Goal: Task Accomplishment & Management: Use online tool/utility

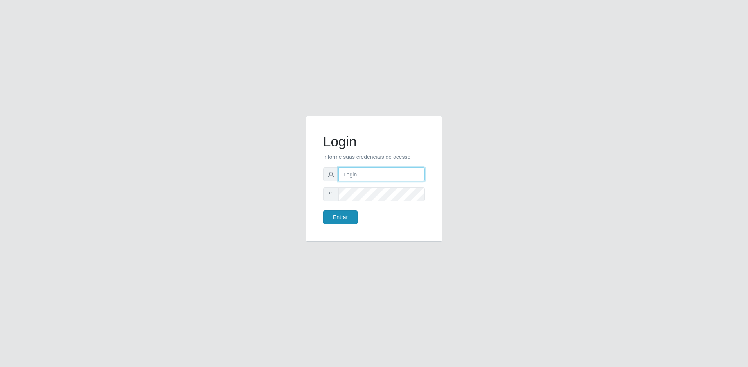
type input "[EMAIL_ADDRESS][DOMAIN_NAME]"
click at [347, 215] on button "Entrar" at bounding box center [340, 217] width 34 height 14
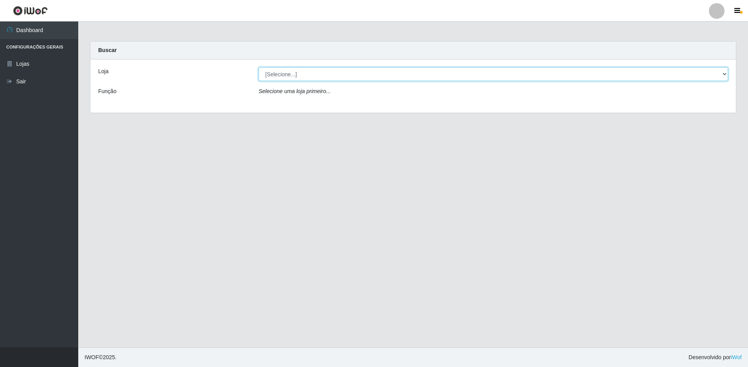
click at [324, 73] on select "[Selecione...] Extrabom - Loja 57 Anchieta" at bounding box center [493, 74] width 469 height 14
select select "470"
click at [259, 67] on select "[Selecione...] Extrabom - Loja 57 Anchieta" at bounding box center [493, 74] width 469 height 14
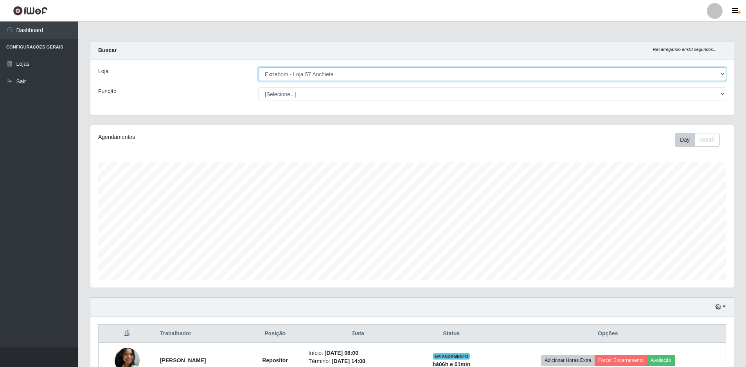
click at [315, 77] on select "[Selecione...] Extrabom - Loja 57 Anchieta" at bounding box center [492, 74] width 468 height 14
click at [258, 67] on select "[Selecione...] Extrabom - Loja 57 Anchieta" at bounding box center [492, 74] width 468 height 14
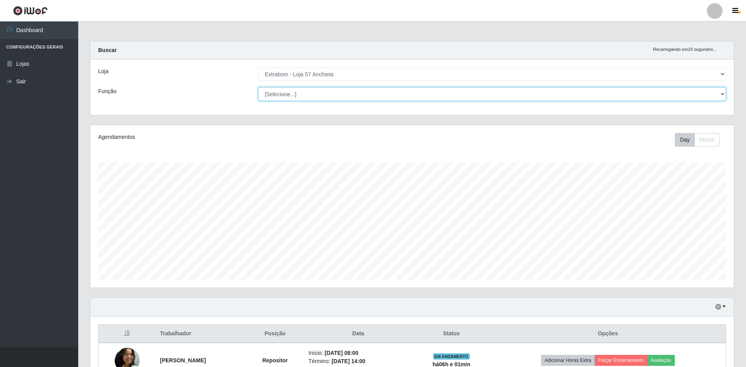
click at [315, 95] on select "[Selecione...] Repositor Repositor + Repositor ++" at bounding box center [492, 94] width 468 height 14
click at [258, 87] on select "[Selecione...] Repositor Repositor + Repositor ++" at bounding box center [492, 94] width 468 height 14
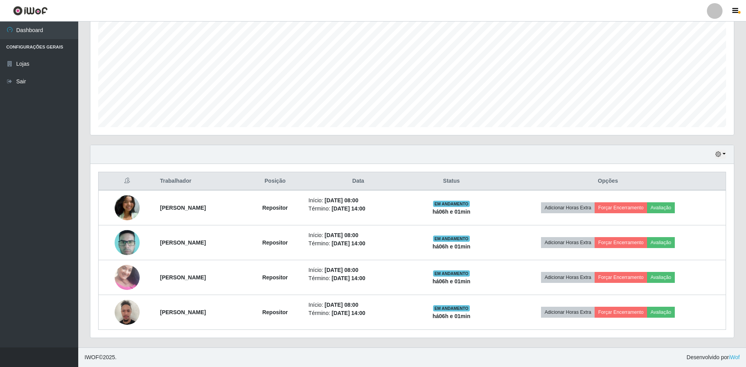
scroll to position [35, 0]
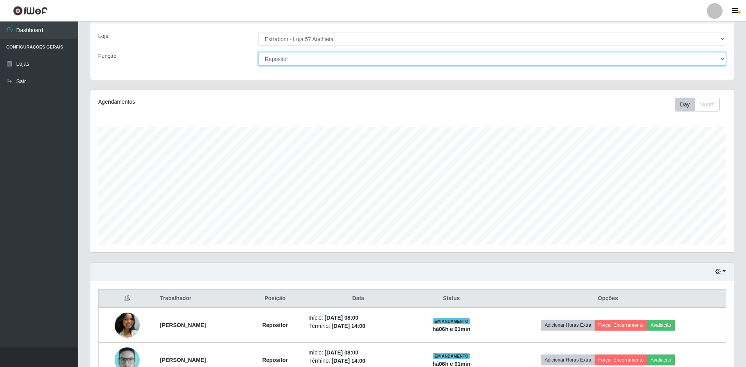
click at [311, 56] on select "[Selecione...] Repositor Repositor + Repositor ++" at bounding box center [492, 59] width 468 height 14
click at [258, 66] on select "[Selecione...] Repositor Repositor + Repositor ++" at bounding box center [492, 59] width 468 height 14
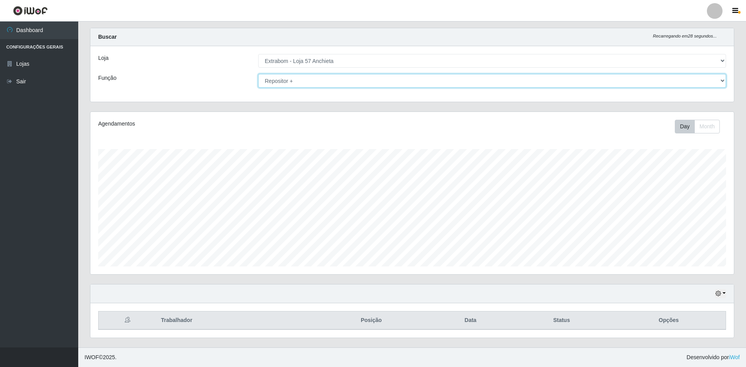
click at [300, 81] on select "[Selecione...] Repositor Repositor + Repositor ++" at bounding box center [492, 81] width 468 height 14
select select "86"
click at [258, 74] on select "[Selecione...] Repositor Repositor + Repositor ++" at bounding box center [492, 81] width 468 height 14
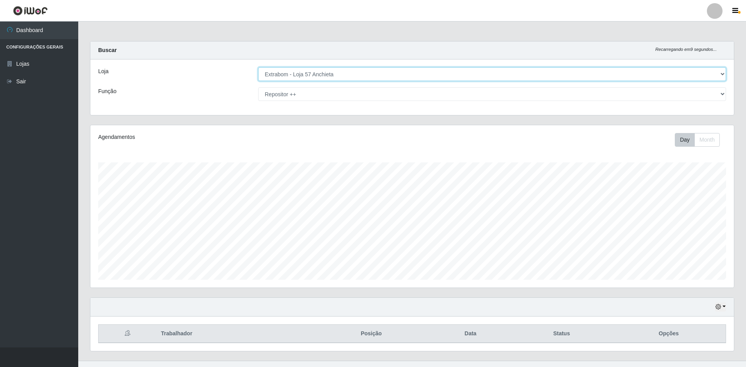
click at [337, 72] on select "[Selecione...] Extrabom - Loja 57 Anchieta" at bounding box center [492, 74] width 468 height 14
click at [259, 67] on select "[Selecione...] Extrabom - Loja 57 Anchieta" at bounding box center [492, 74] width 468 height 14
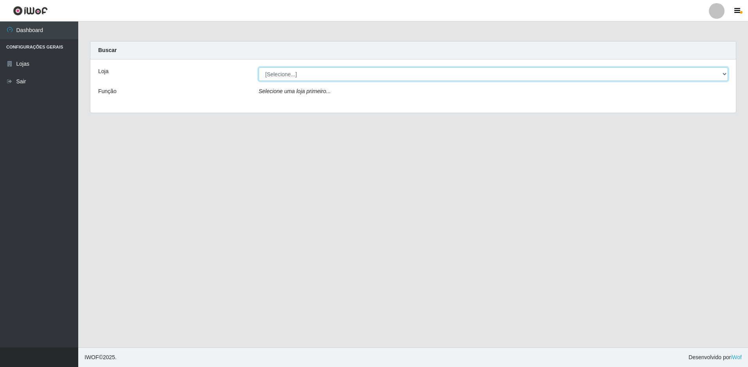
click at [310, 68] on select "[Selecione...] Extrabom - Loja 57 Anchieta" at bounding box center [493, 74] width 469 height 14
select select "470"
click at [259, 67] on select "[Selecione...] Extrabom - Loja 57 Anchieta" at bounding box center [493, 74] width 469 height 14
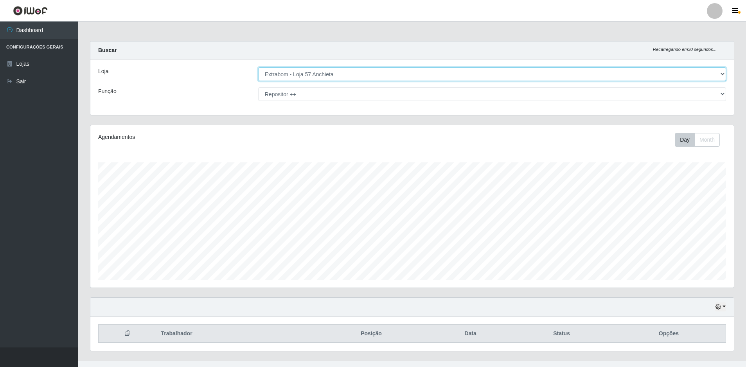
scroll to position [13, 0]
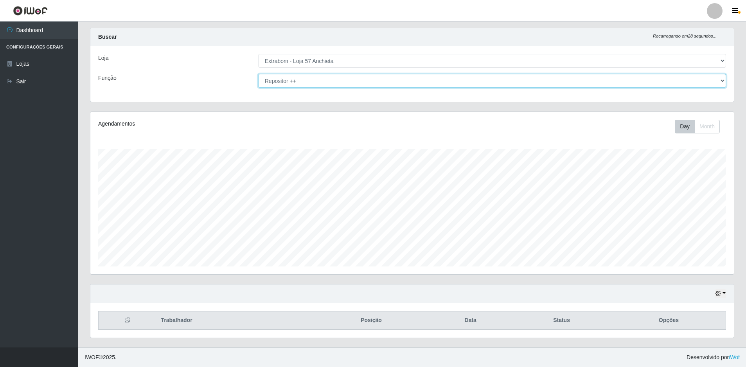
click at [289, 83] on select "[Selecione...] Repositor Repositor + Repositor ++" at bounding box center [492, 81] width 468 height 14
select select "[Selecione...]"
click at [258, 74] on select "[Selecione...] Repositor Repositor + Repositor ++" at bounding box center [492, 81] width 468 height 14
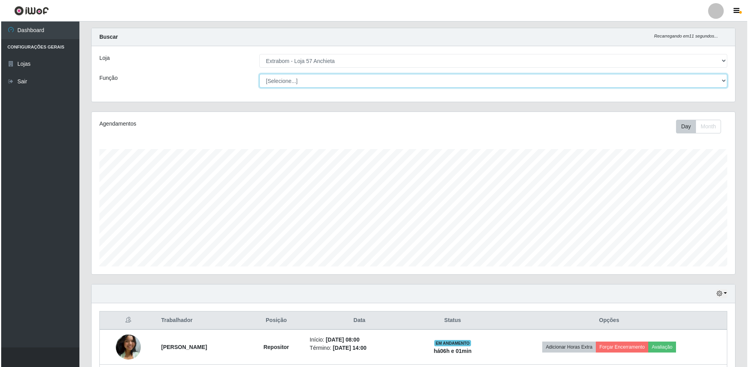
scroll to position [153, 0]
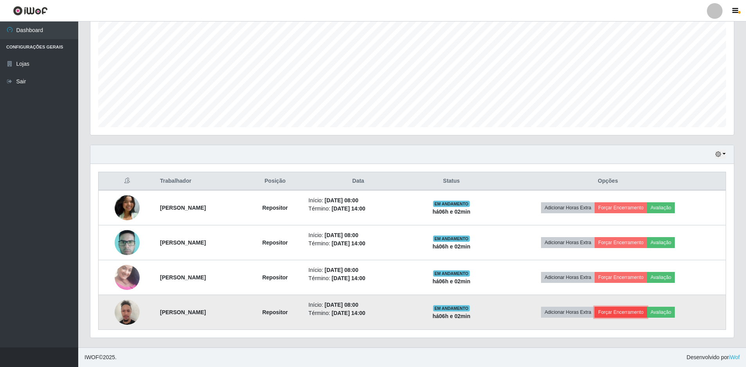
click at [625, 309] on button "Forçar Encerramento" at bounding box center [621, 312] width 52 height 11
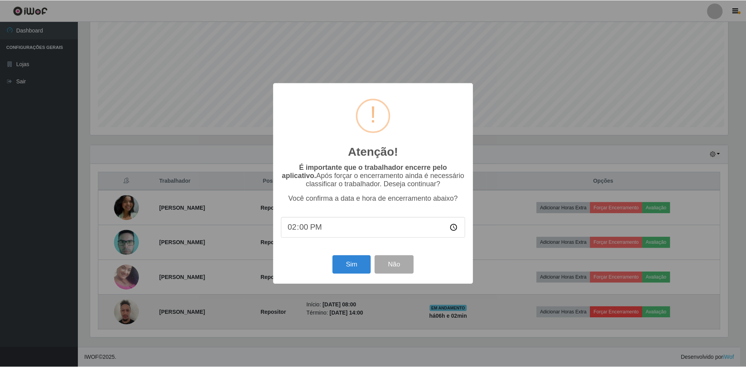
scroll to position [162, 640]
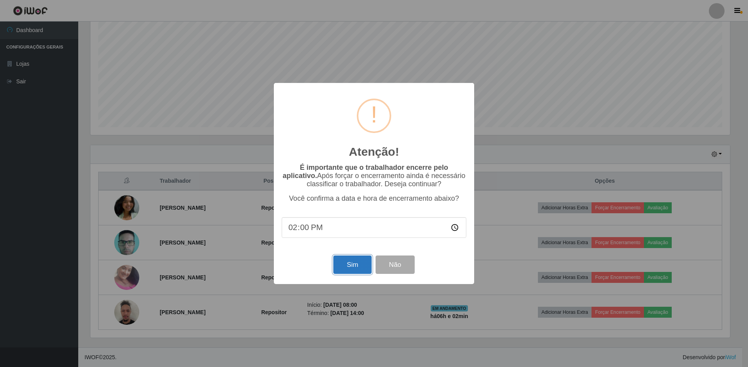
click at [349, 265] on button "Sim" at bounding box center [352, 264] width 38 height 18
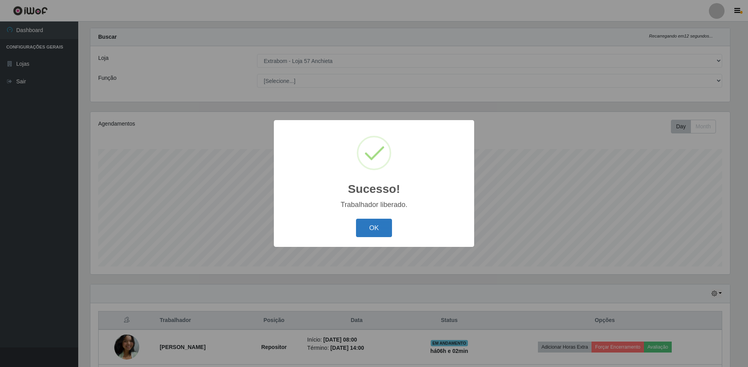
click at [361, 222] on button "OK" at bounding box center [374, 228] width 36 height 18
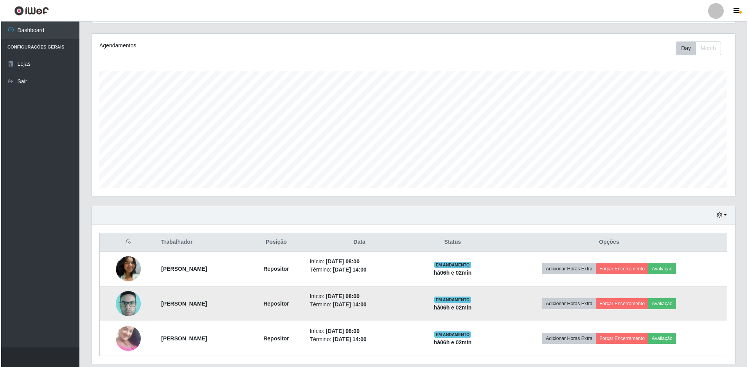
scroll to position [118, 0]
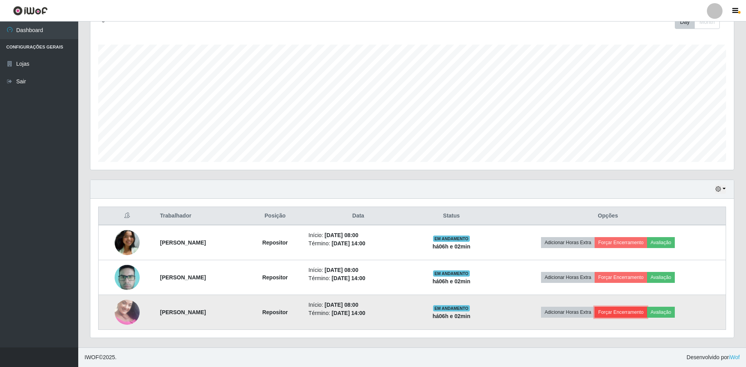
click at [638, 313] on button "Forçar Encerramento" at bounding box center [621, 312] width 52 height 11
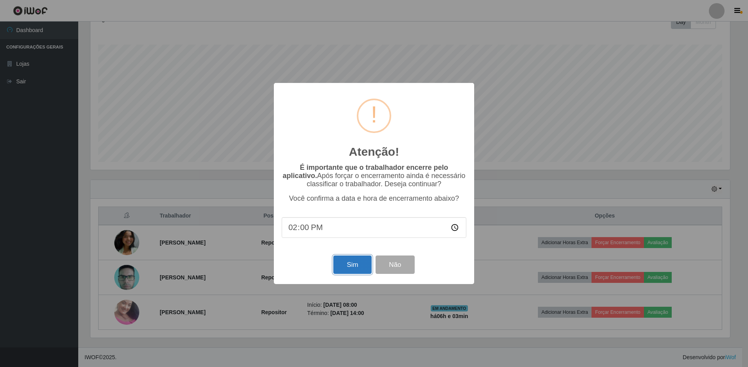
click at [337, 259] on button "Sim" at bounding box center [352, 264] width 38 height 18
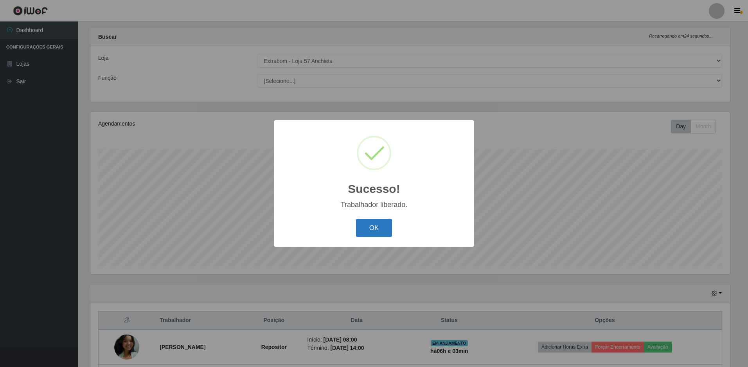
click at [374, 227] on button "OK" at bounding box center [374, 228] width 36 height 18
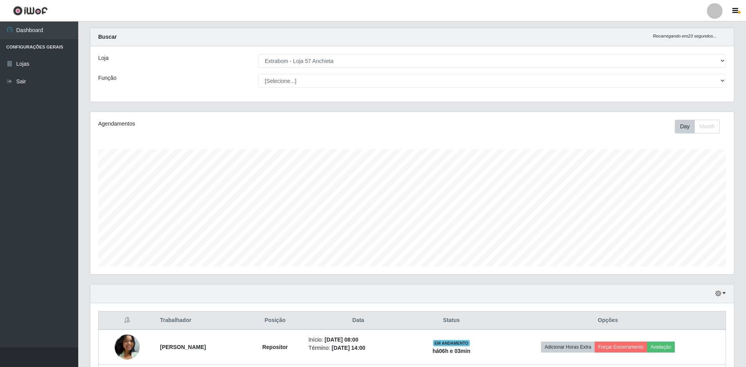
scroll to position [83, 0]
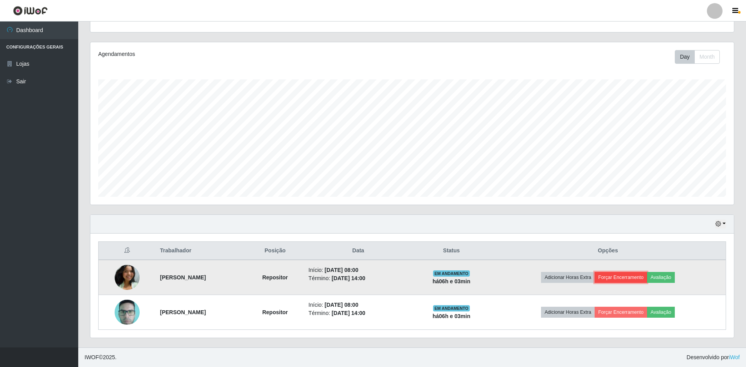
click at [624, 277] on button "Forçar Encerramento" at bounding box center [621, 277] width 52 height 11
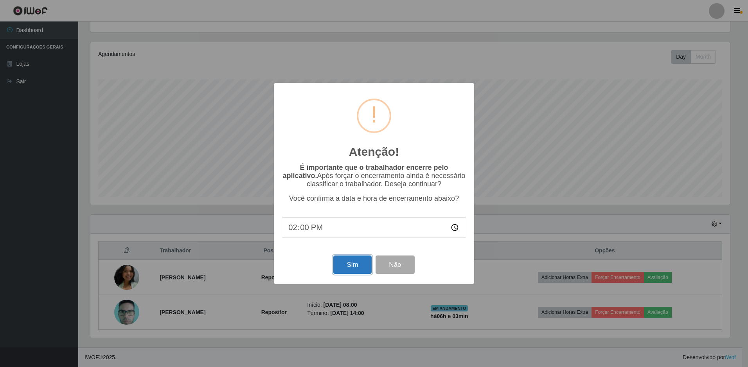
click at [350, 266] on button "Sim" at bounding box center [352, 264] width 38 height 18
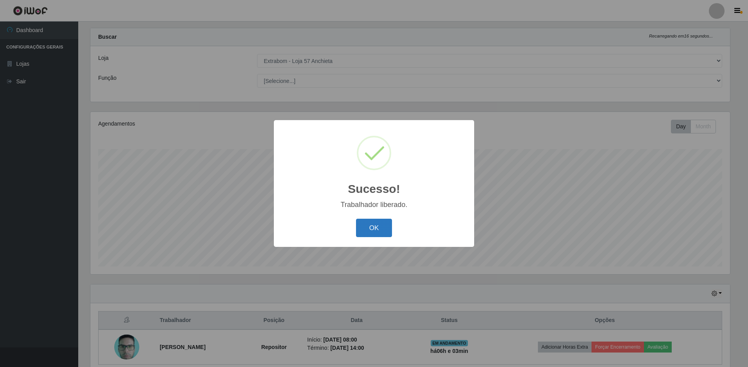
click at [379, 227] on button "OK" at bounding box center [374, 228] width 36 height 18
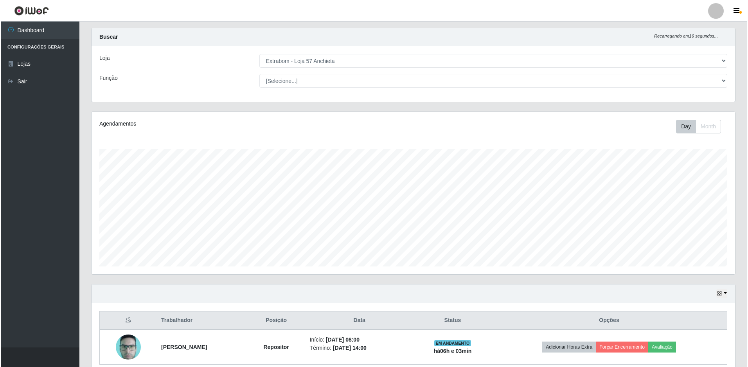
scroll to position [48, 0]
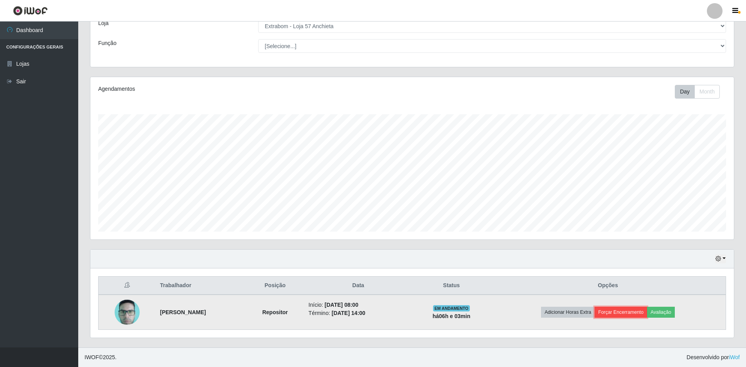
click at [620, 314] on button "Forçar Encerramento" at bounding box center [621, 312] width 52 height 11
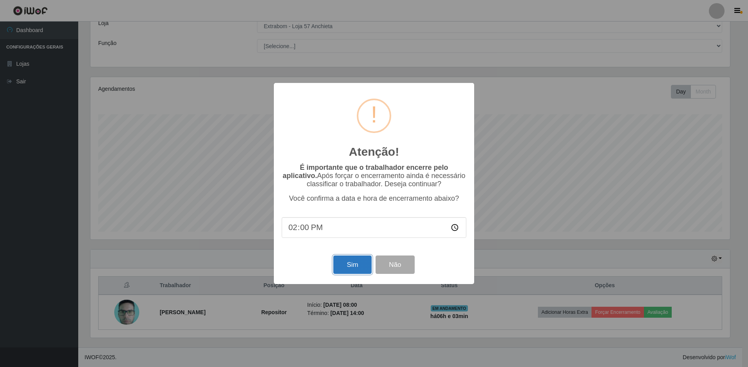
click at [360, 269] on button "Sim" at bounding box center [352, 264] width 38 height 18
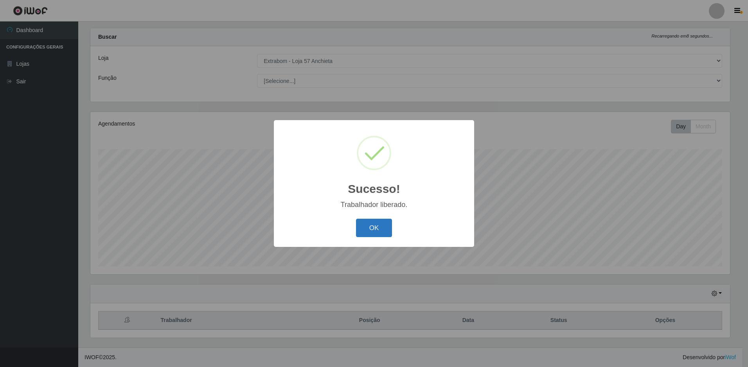
click at [376, 230] on button "OK" at bounding box center [374, 228] width 36 height 18
